Goal: Information Seeking & Learning: Learn about a topic

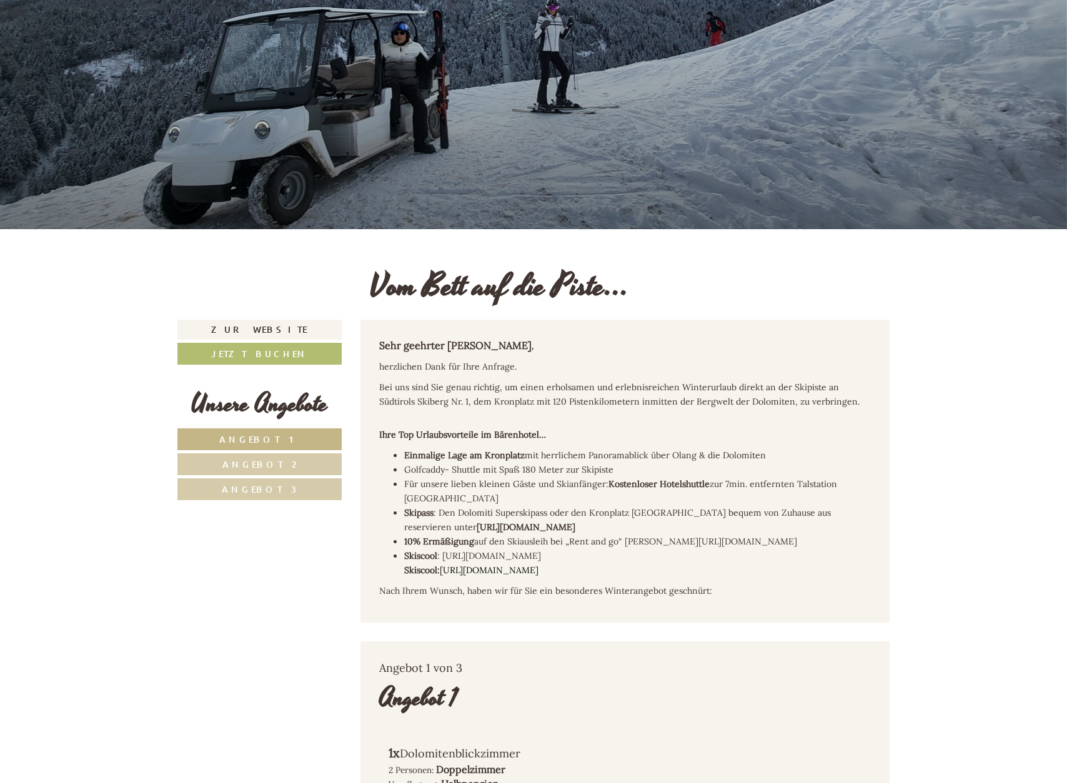
click at [247, 434] on span "Angebot 1" at bounding box center [259, 440] width 81 height 12
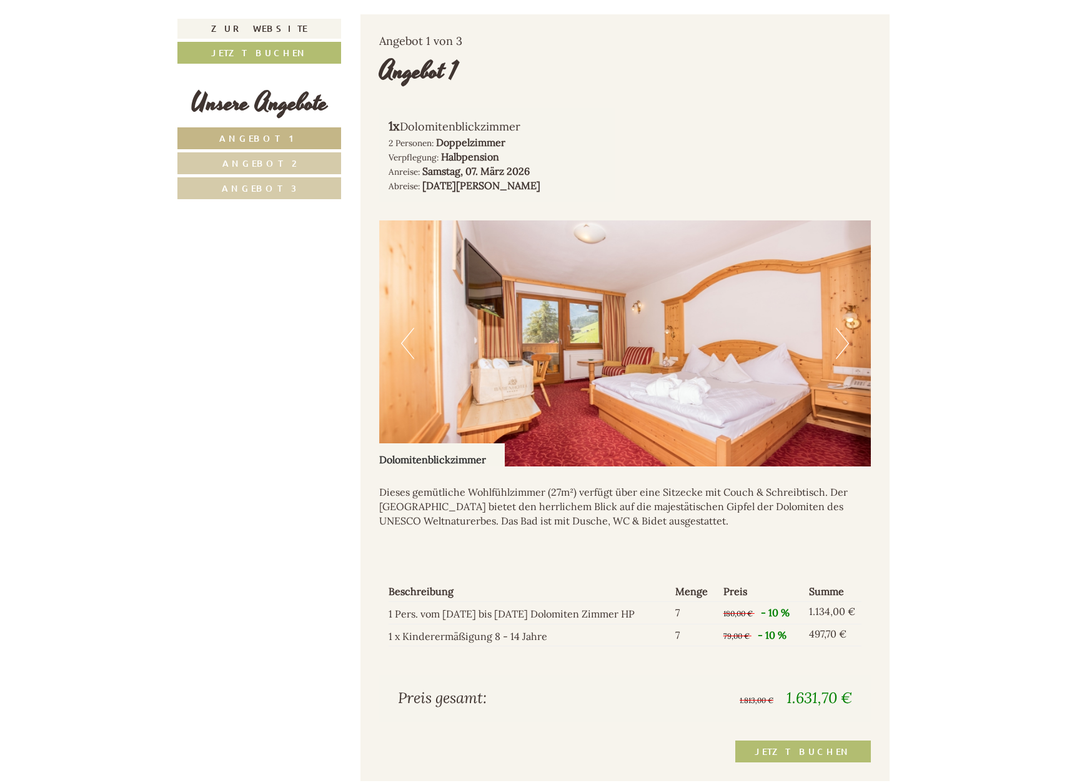
click at [845, 328] on button "Next" at bounding box center [842, 343] width 13 height 31
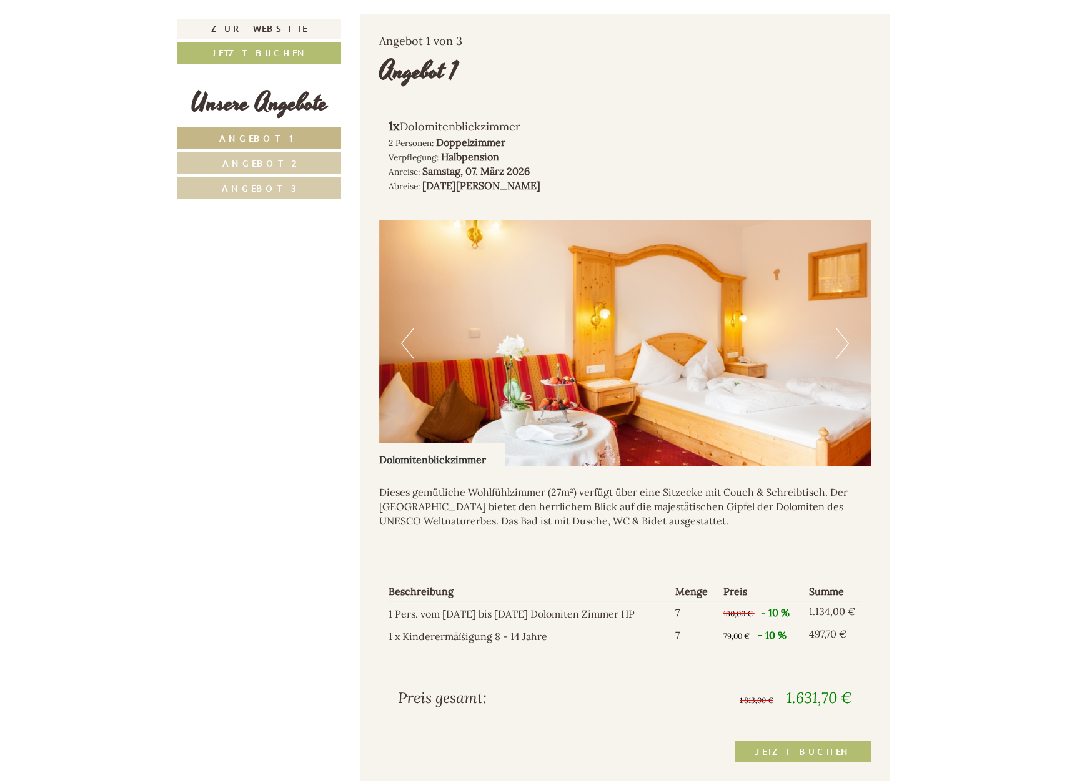
click at [845, 328] on button "Next" at bounding box center [842, 343] width 13 height 31
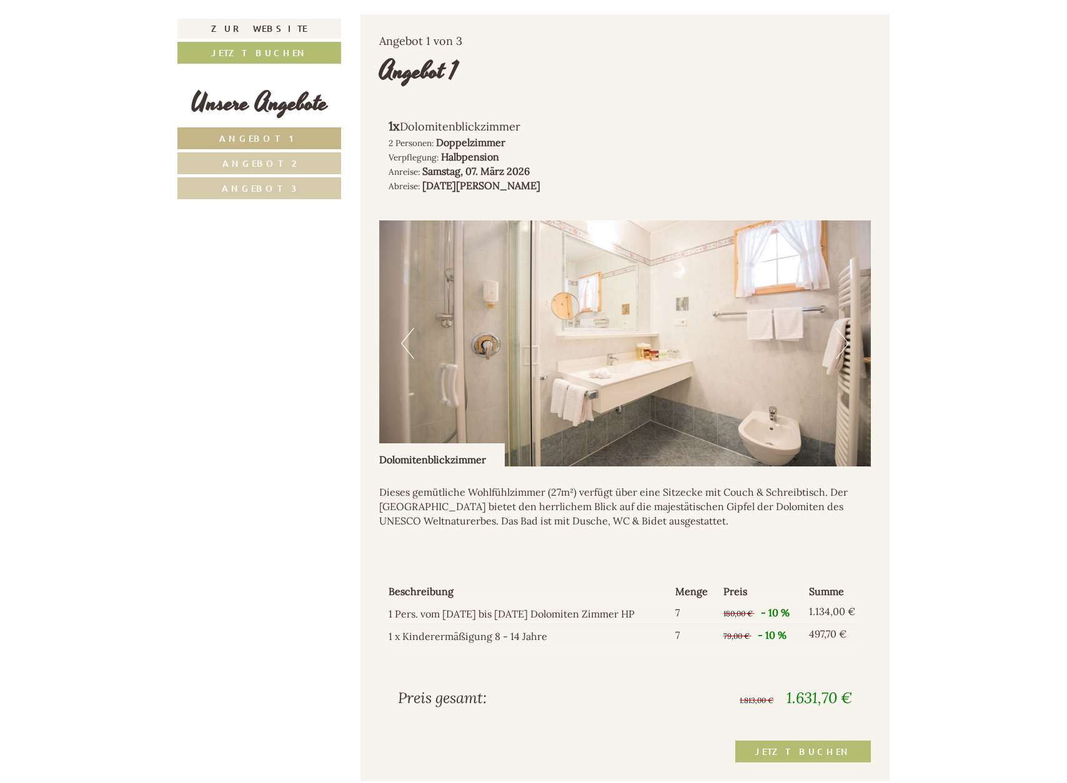
click at [845, 328] on button "Next" at bounding box center [842, 343] width 13 height 31
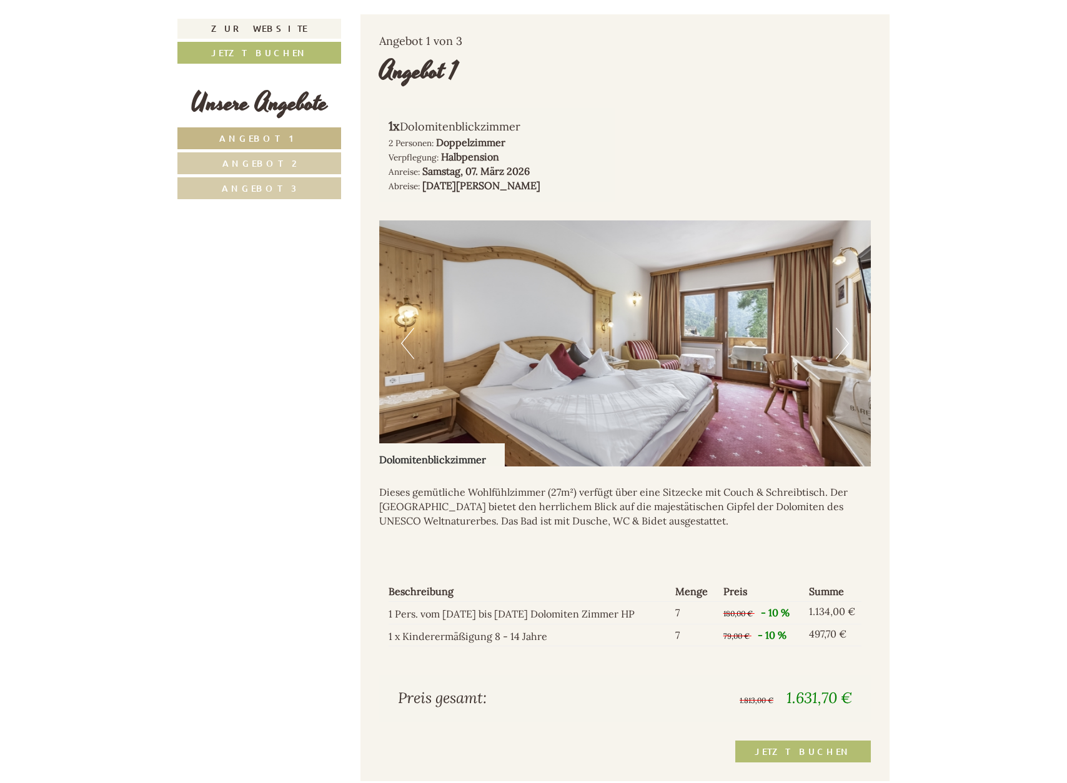
click at [280, 185] on span "Angebot 3" at bounding box center [259, 188] width 75 height 12
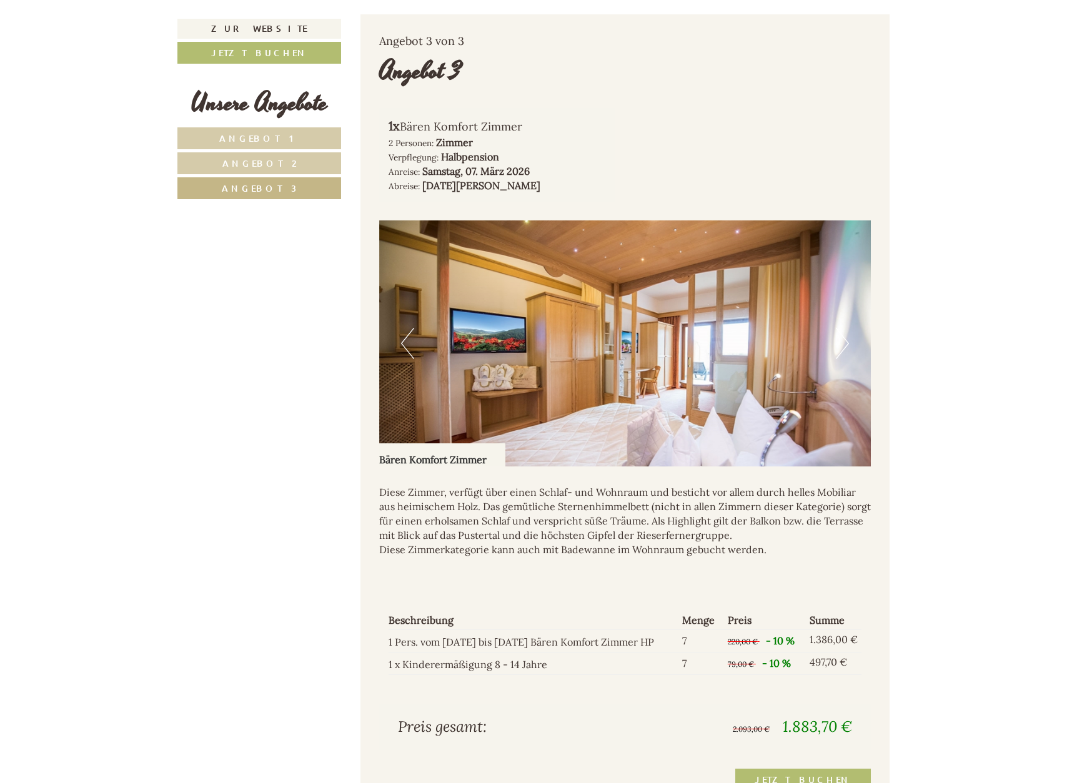
click at [845, 328] on button "Next" at bounding box center [842, 343] width 13 height 31
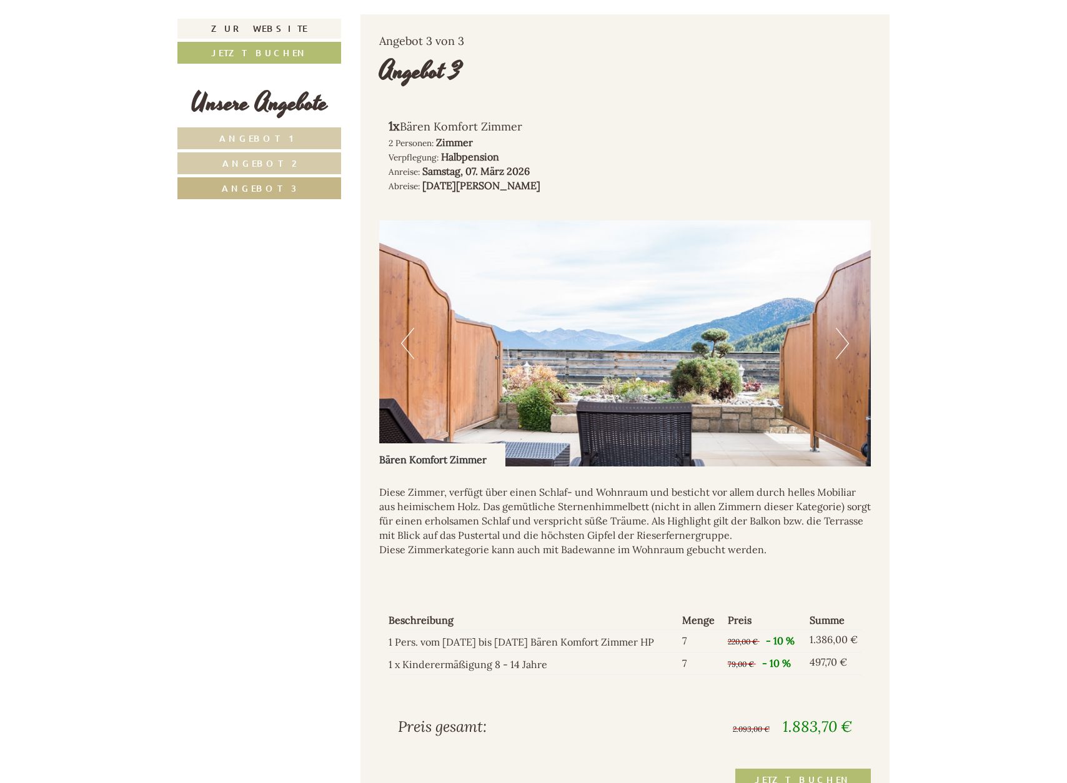
click at [844, 328] on button "Next" at bounding box center [842, 343] width 13 height 31
click at [845, 328] on button "Next" at bounding box center [842, 343] width 13 height 31
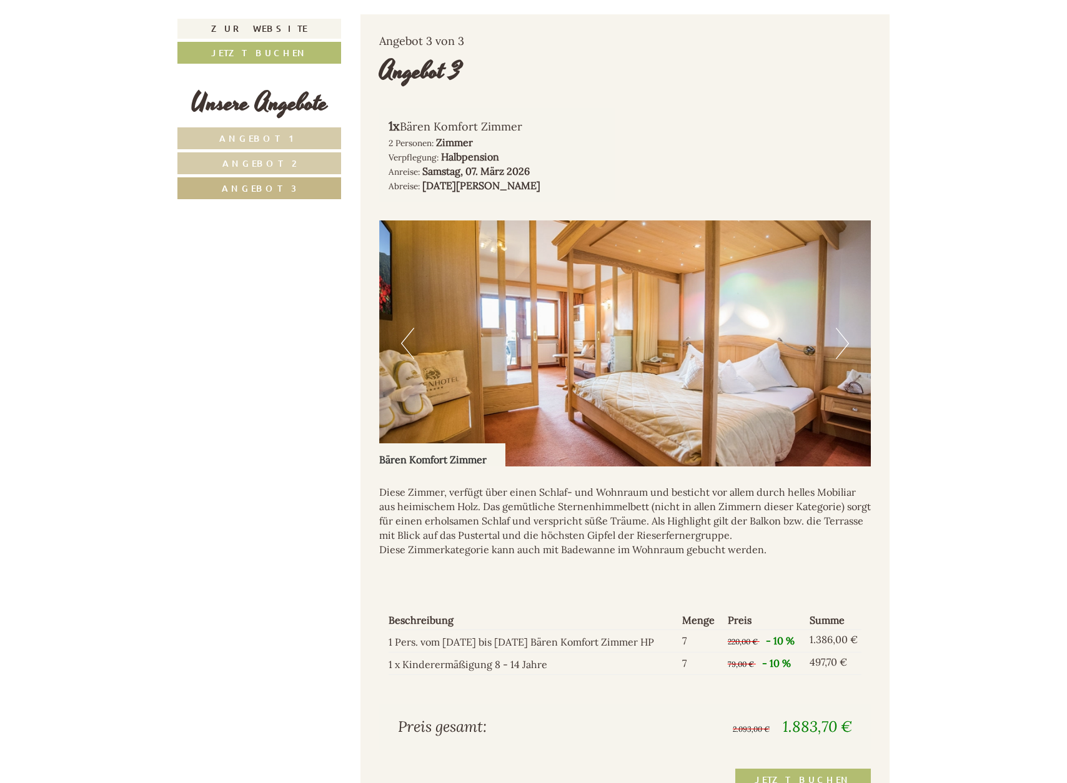
click at [845, 328] on button "Next" at bounding box center [842, 343] width 13 height 31
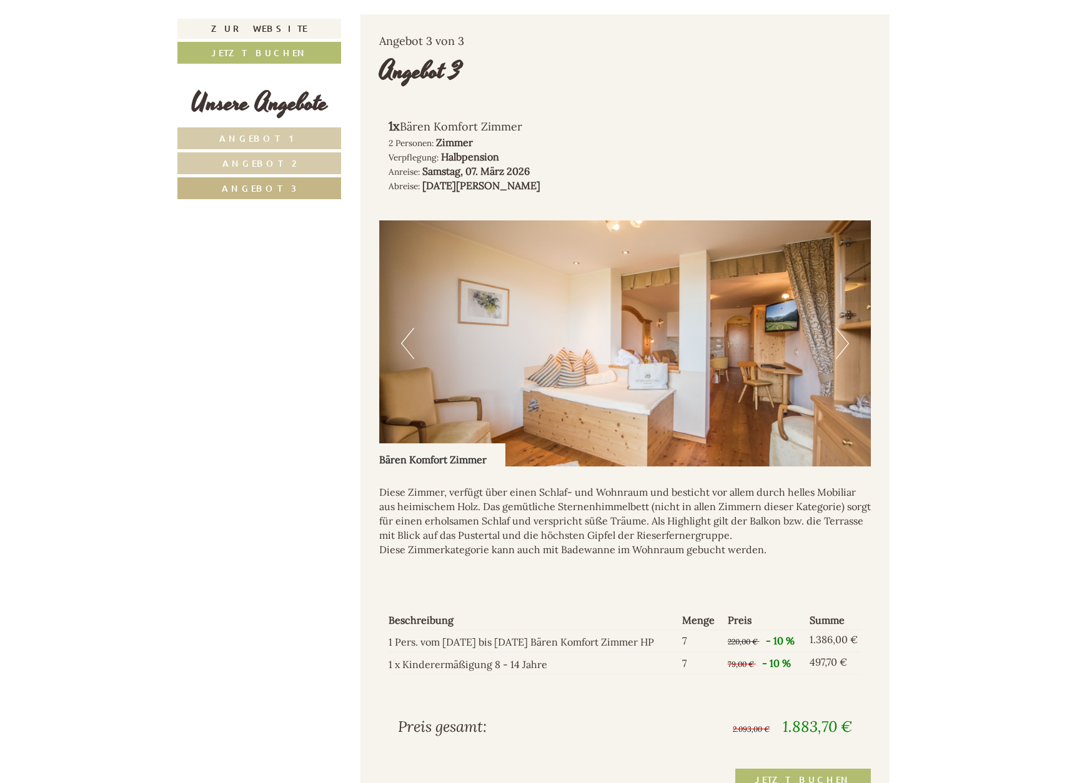
click at [845, 328] on button "Next" at bounding box center [842, 343] width 13 height 31
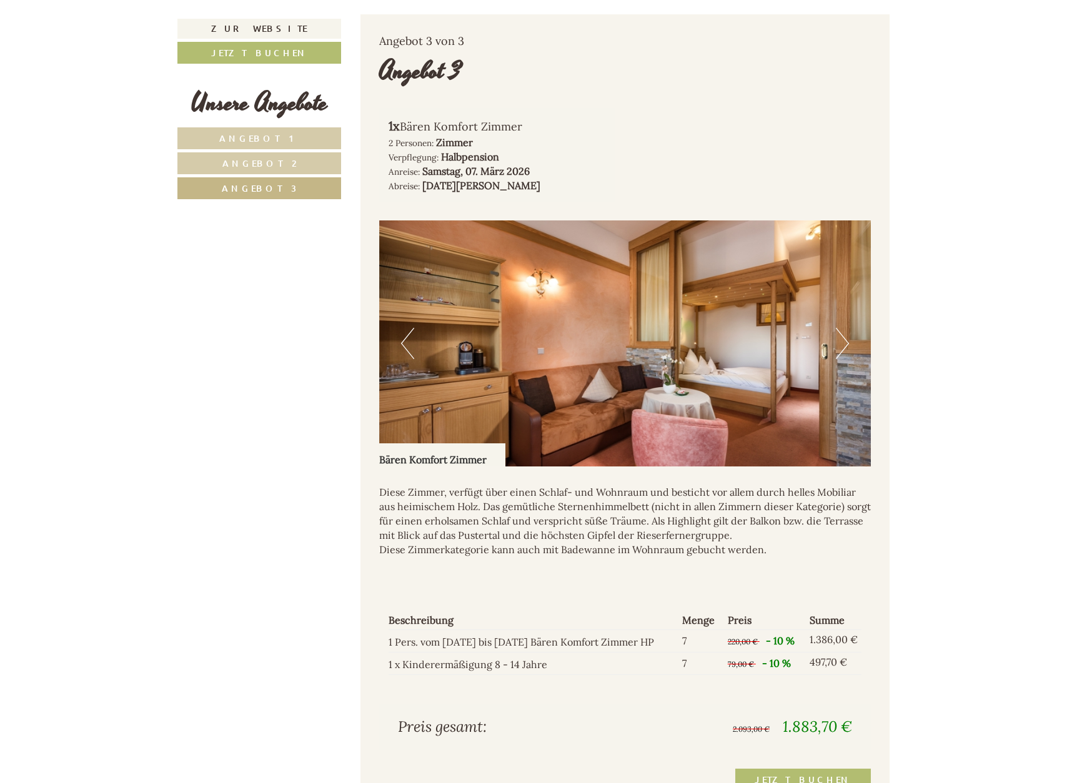
click at [268, 161] on span "Angebot 2" at bounding box center [259, 163] width 74 height 12
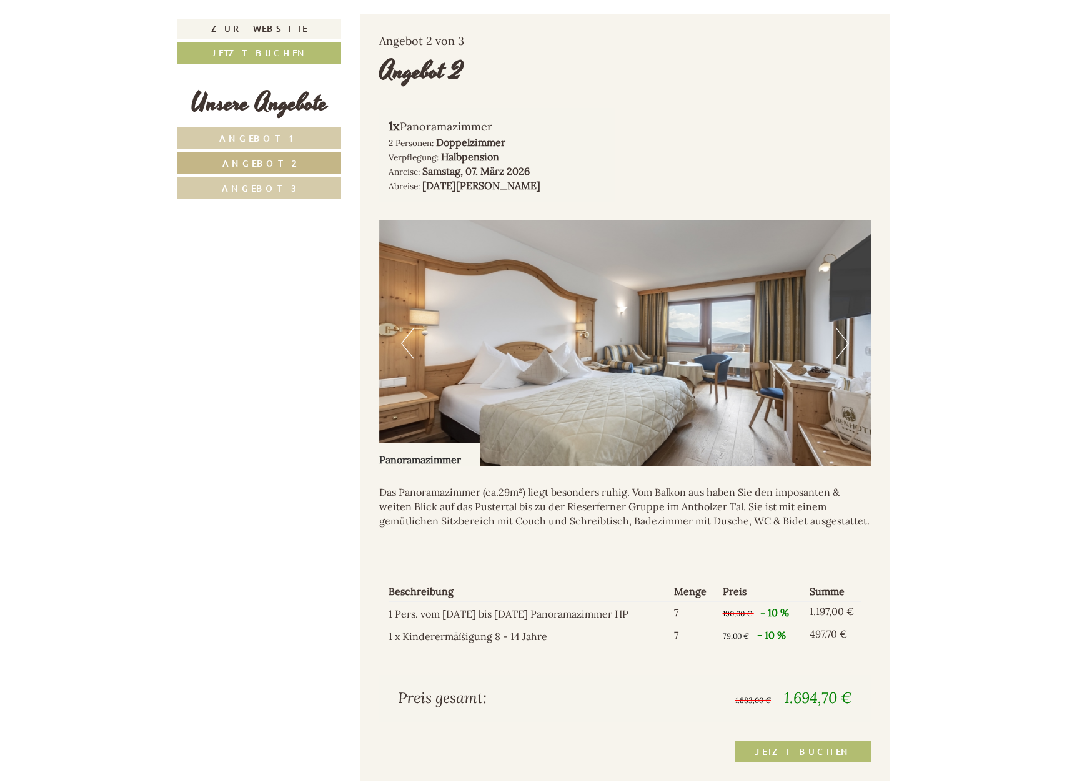
click at [842, 328] on button "Next" at bounding box center [842, 343] width 13 height 31
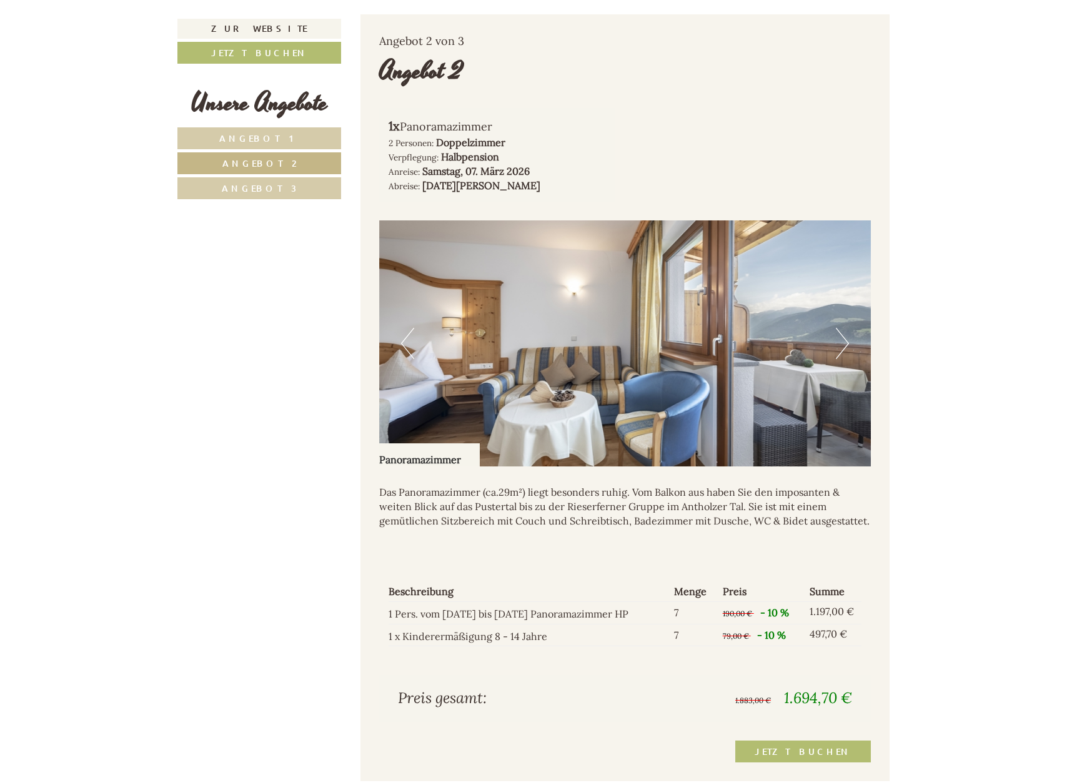
click at [842, 328] on button "Next" at bounding box center [842, 343] width 13 height 31
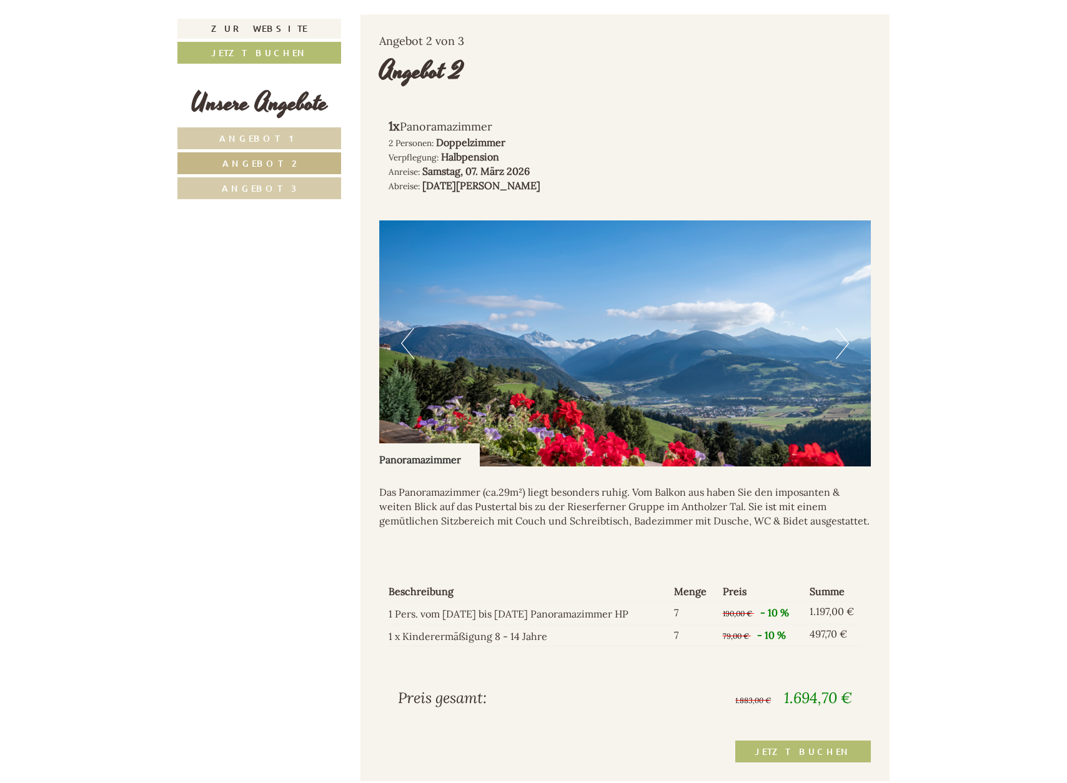
click at [842, 328] on button "Next" at bounding box center [842, 343] width 13 height 31
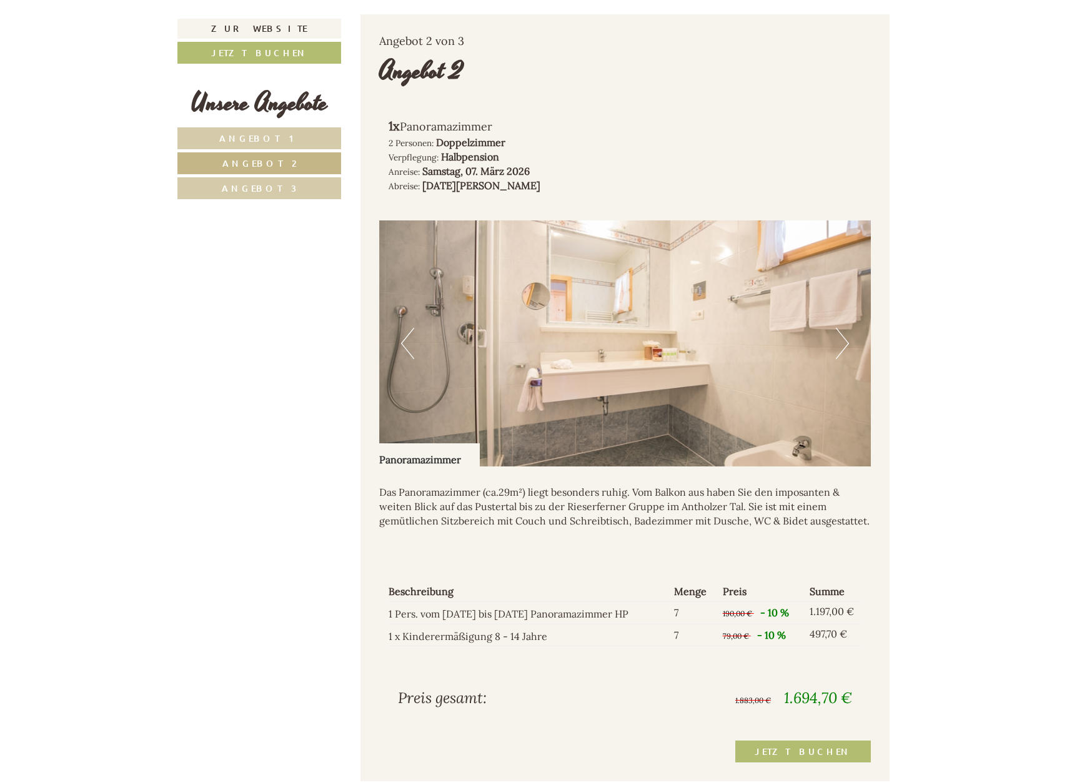
click at [842, 328] on button "Next" at bounding box center [842, 343] width 13 height 31
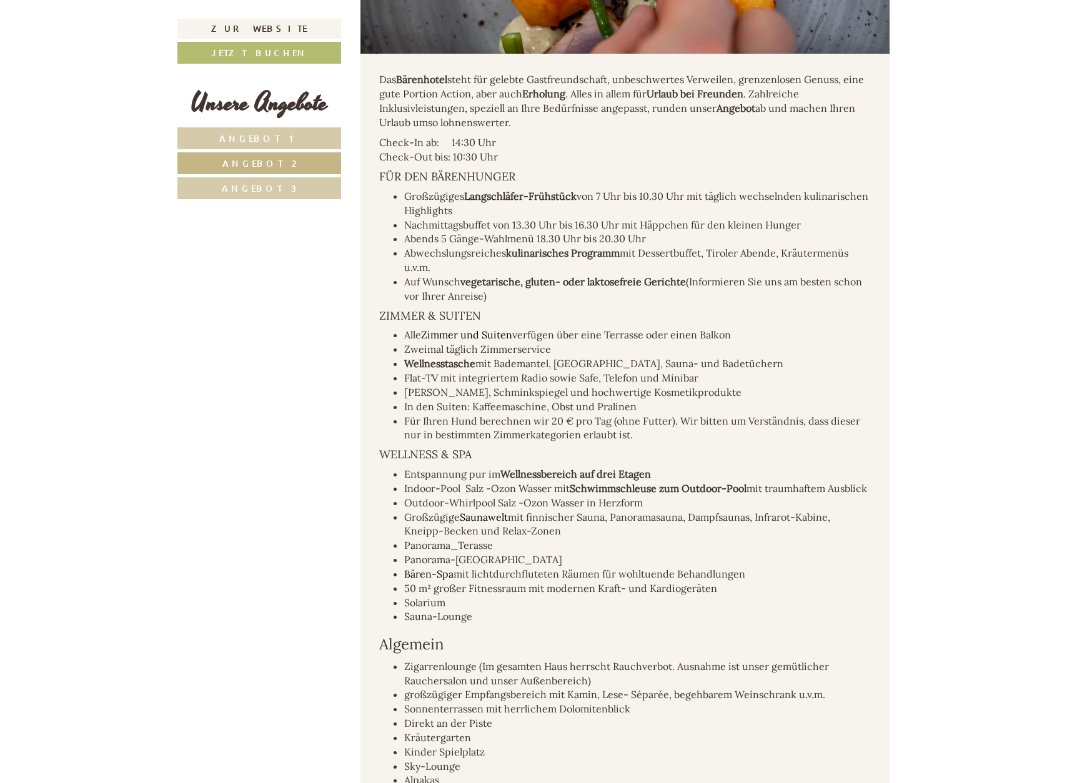
scroll to position [1939, 0]
